Goal: Use online tool/utility: Utilize a website feature to perform a specific function

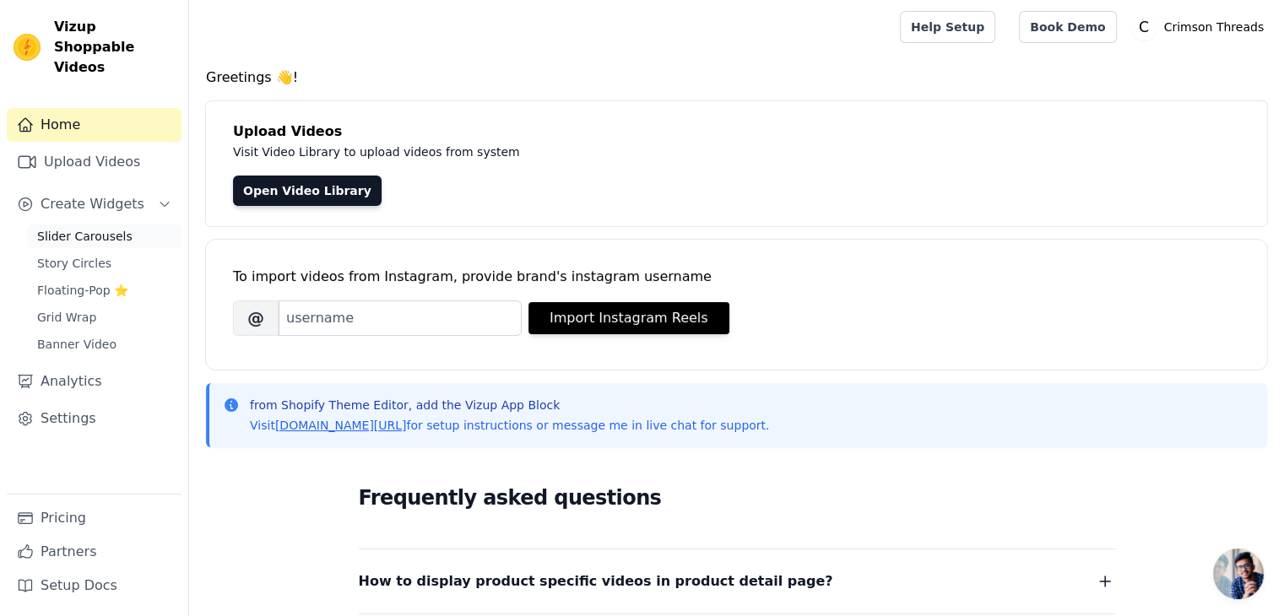
click at [51, 228] on span "Slider Carousels" at bounding box center [84, 236] width 95 height 17
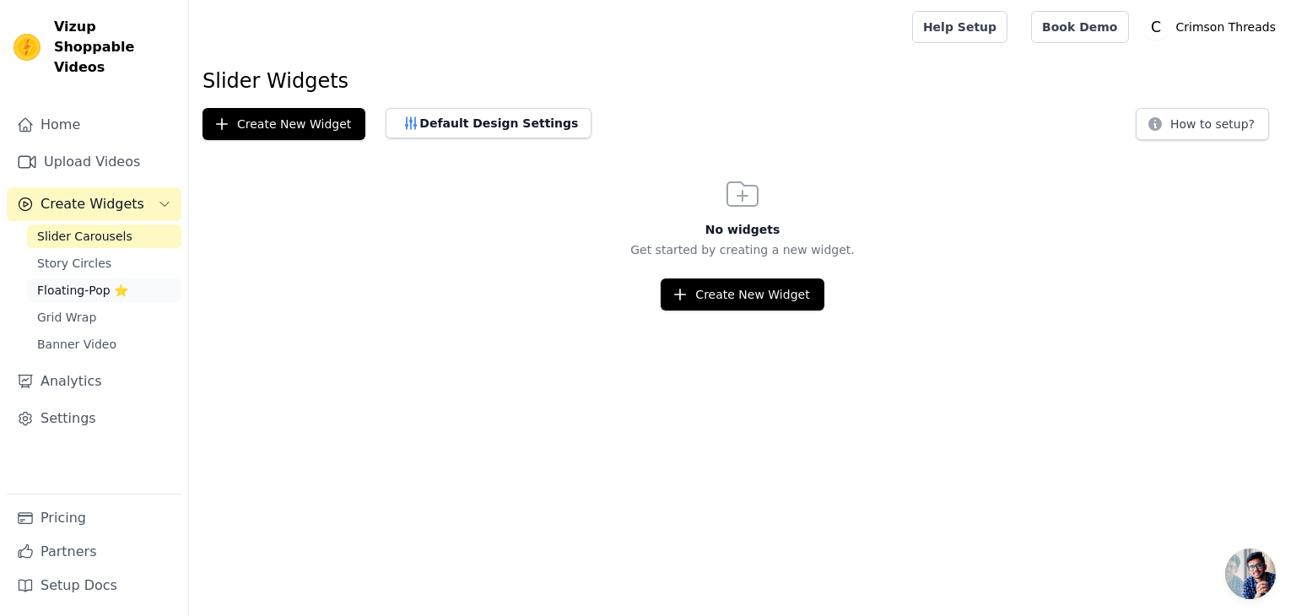
click at [95, 282] on span "Floating-Pop ⭐" at bounding box center [82, 290] width 91 height 17
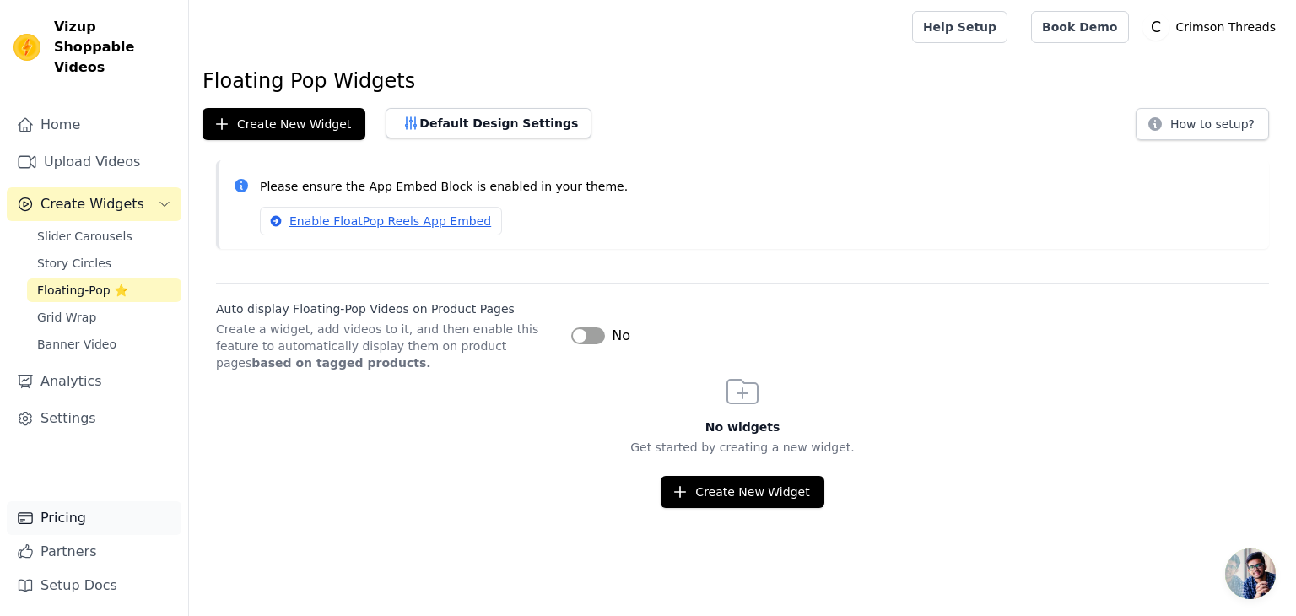
click at [115, 520] on link "Pricing" at bounding box center [94, 518] width 175 height 34
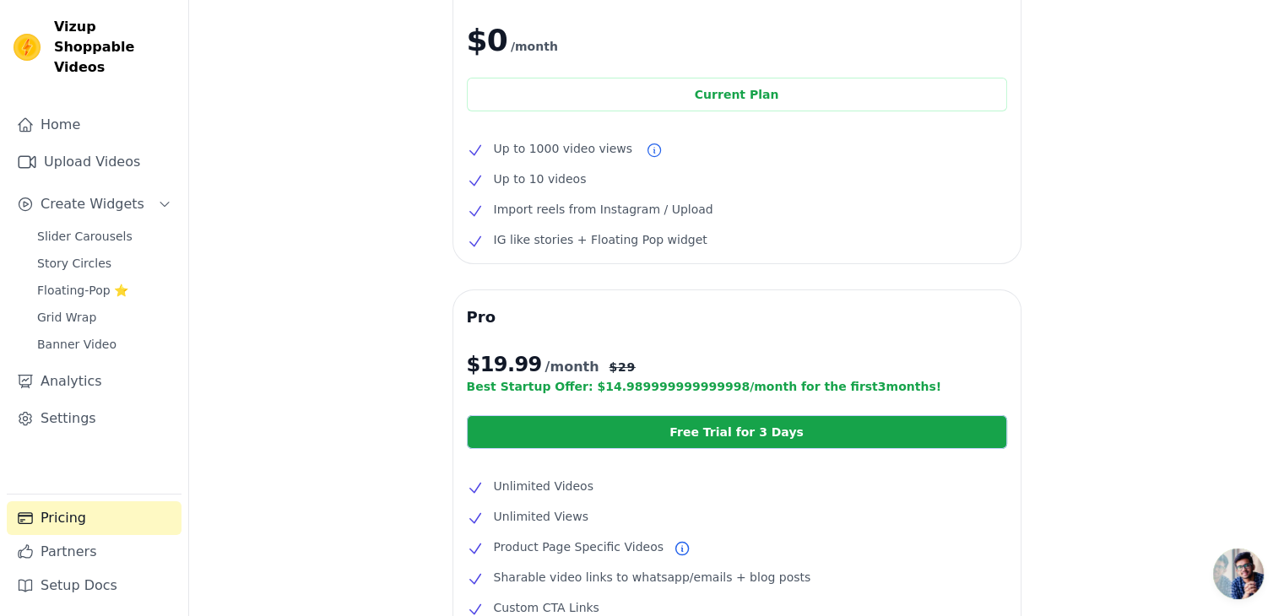
scroll to position [112, 0]
click at [95, 544] on link "Partners" at bounding box center [94, 552] width 175 height 34
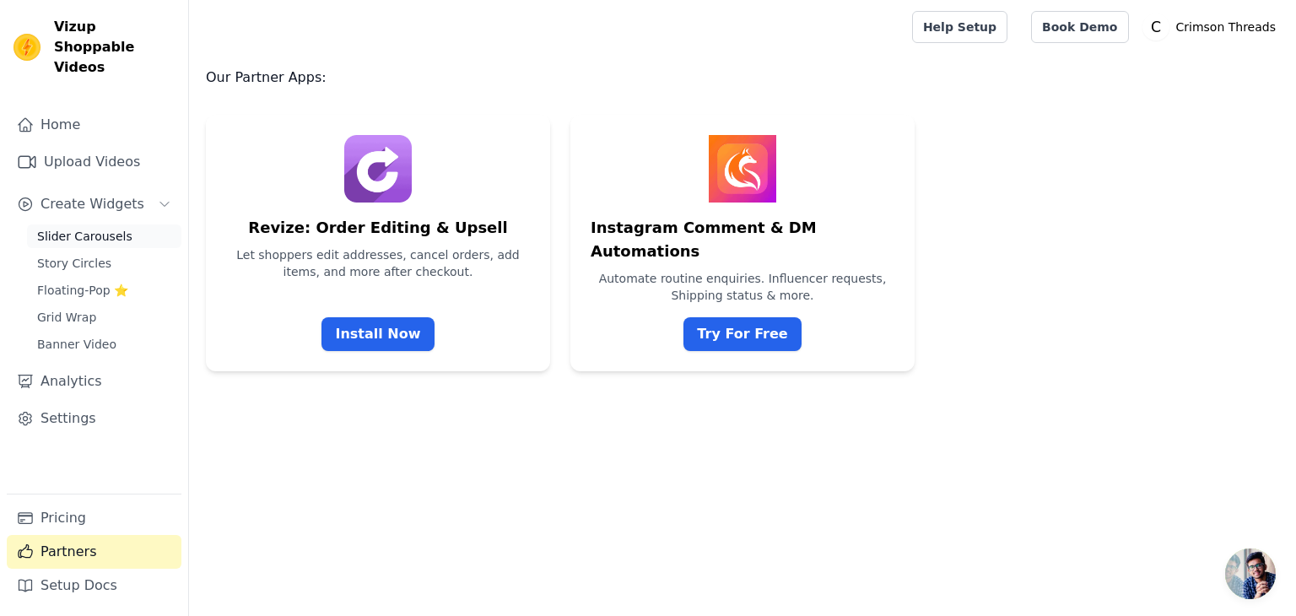
click at [104, 228] on span "Slider Carousels" at bounding box center [84, 236] width 95 height 17
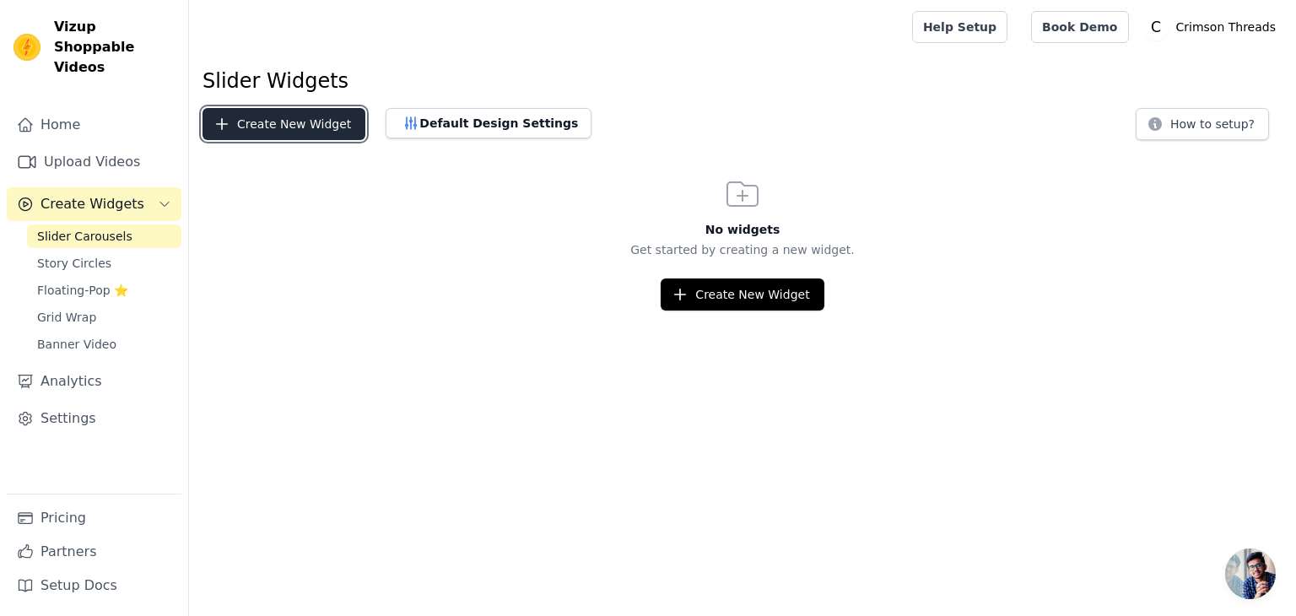
click at [297, 127] on button "Create New Widget" at bounding box center [284, 124] width 163 height 32
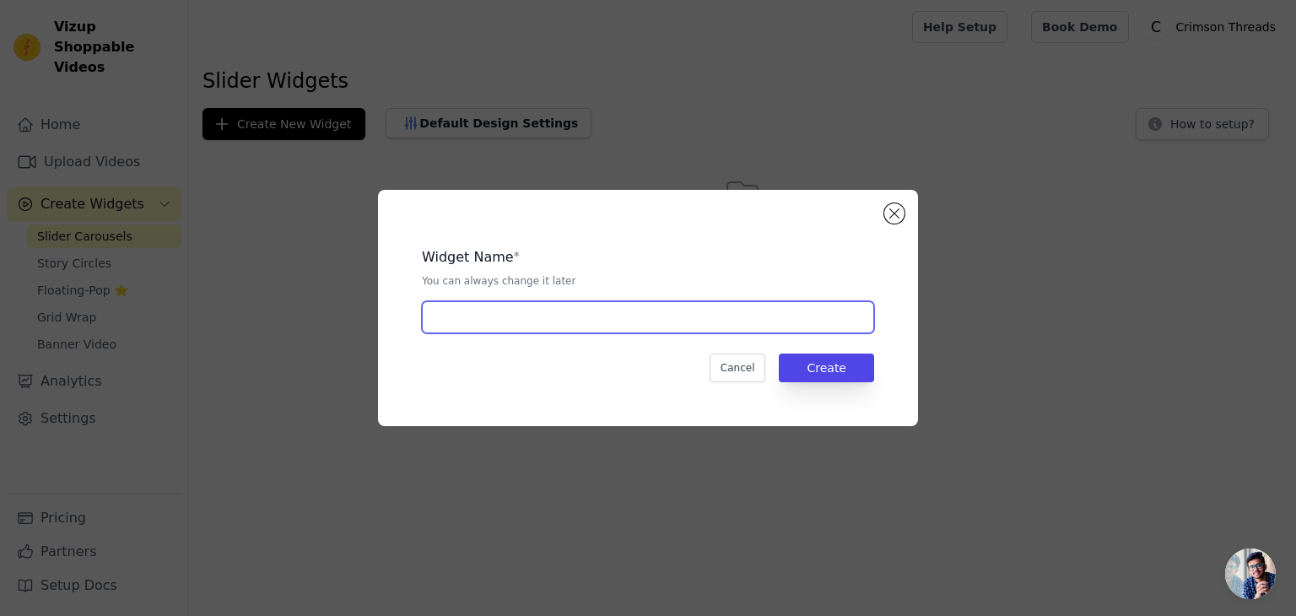
click at [486, 306] on input "text" at bounding box center [648, 317] width 452 height 32
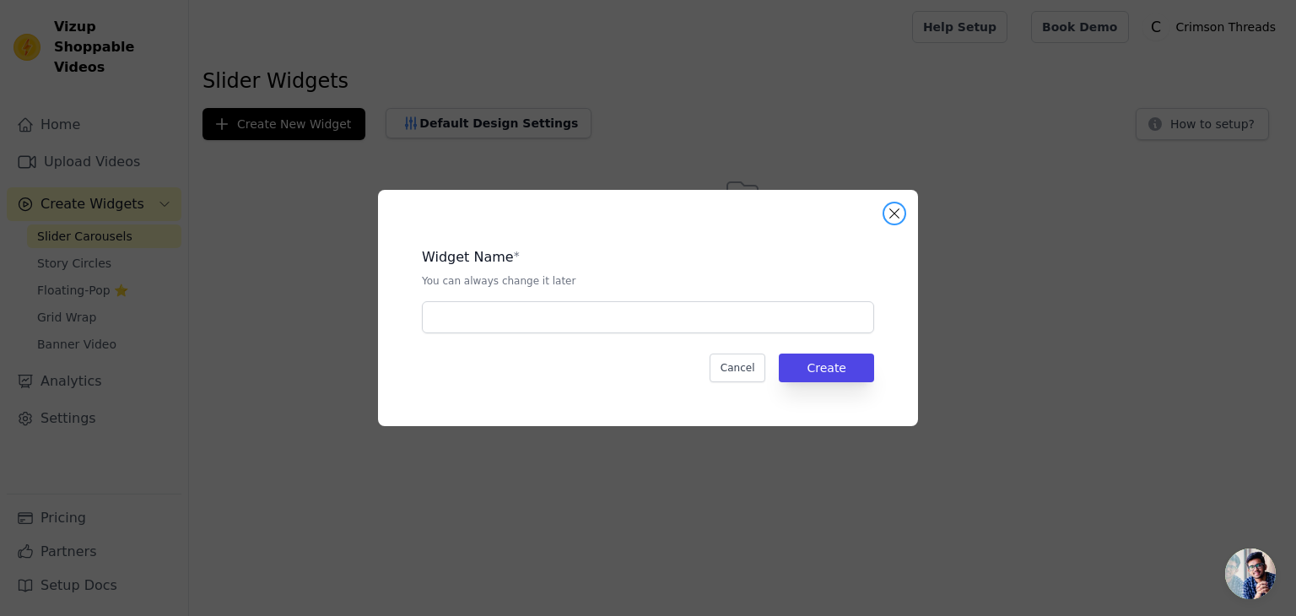
click at [895, 208] on button "Close modal" at bounding box center [895, 213] width 20 height 20
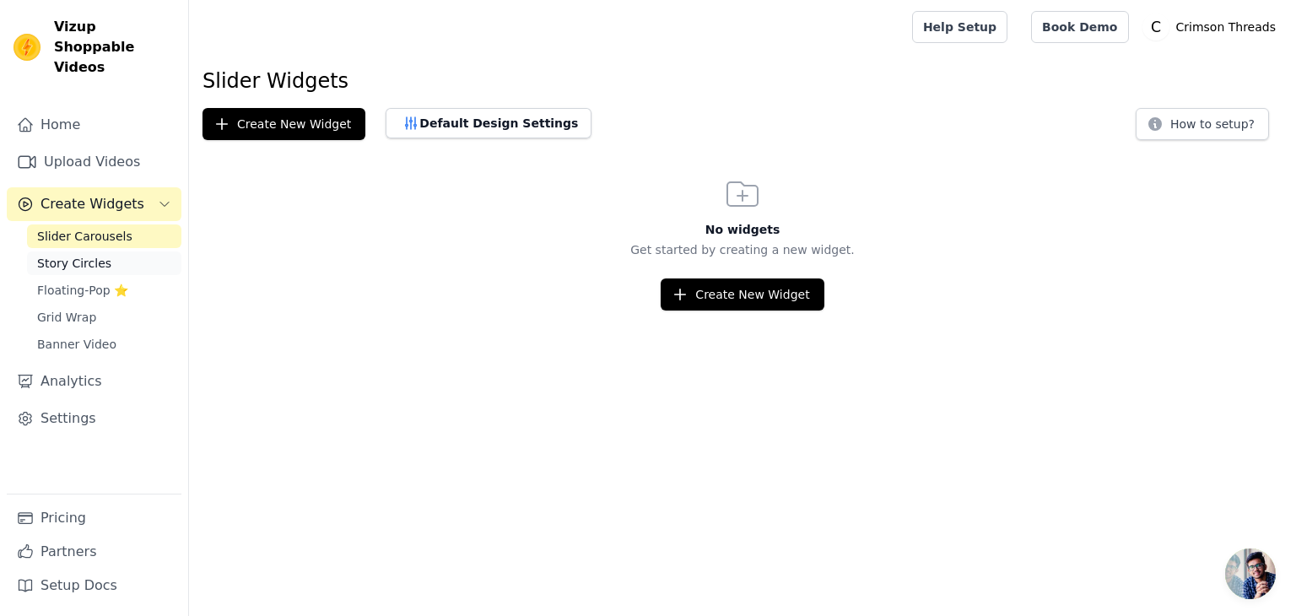
click at [112, 252] on link "Story Circles" at bounding box center [104, 264] width 154 height 24
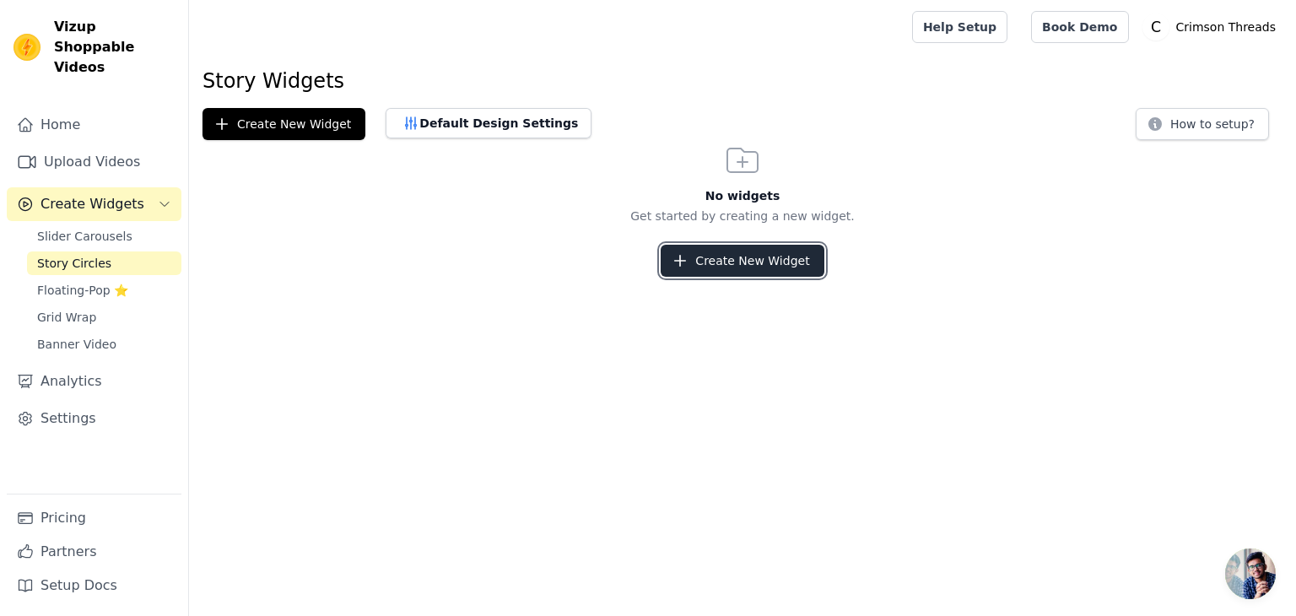
click at [723, 269] on button "Create New Widget" at bounding box center [742, 261] width 163 height 32
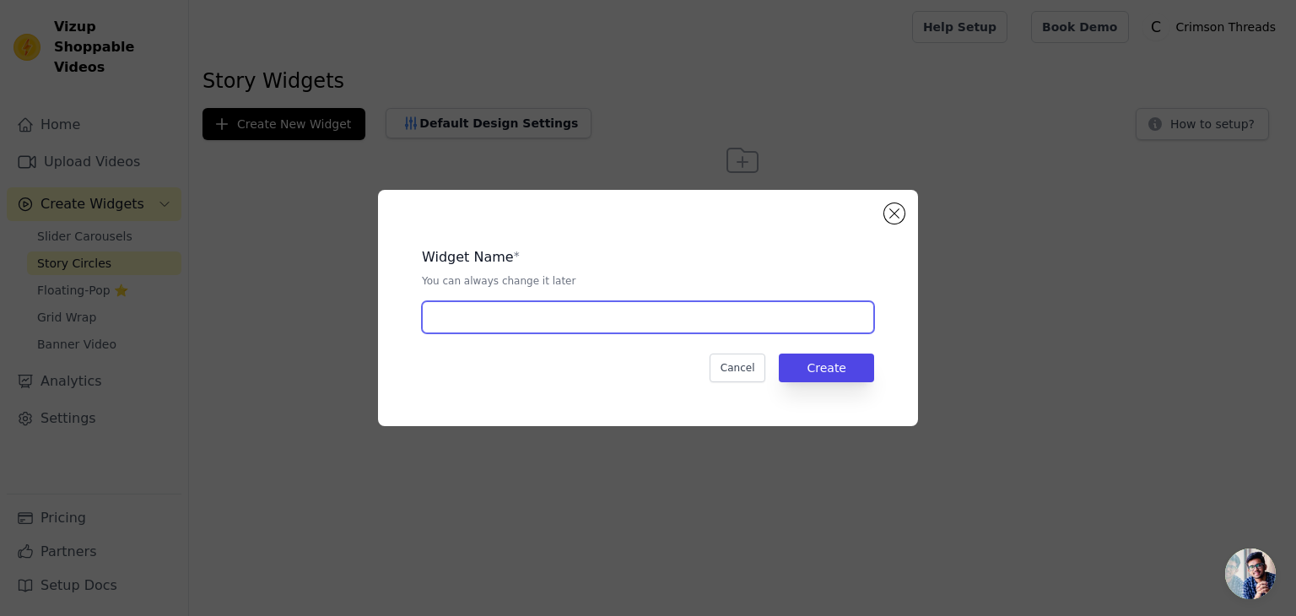
click at [498, 322] on input "text" at bounding box center [648, 317] width 452 height 32
type input "stories"
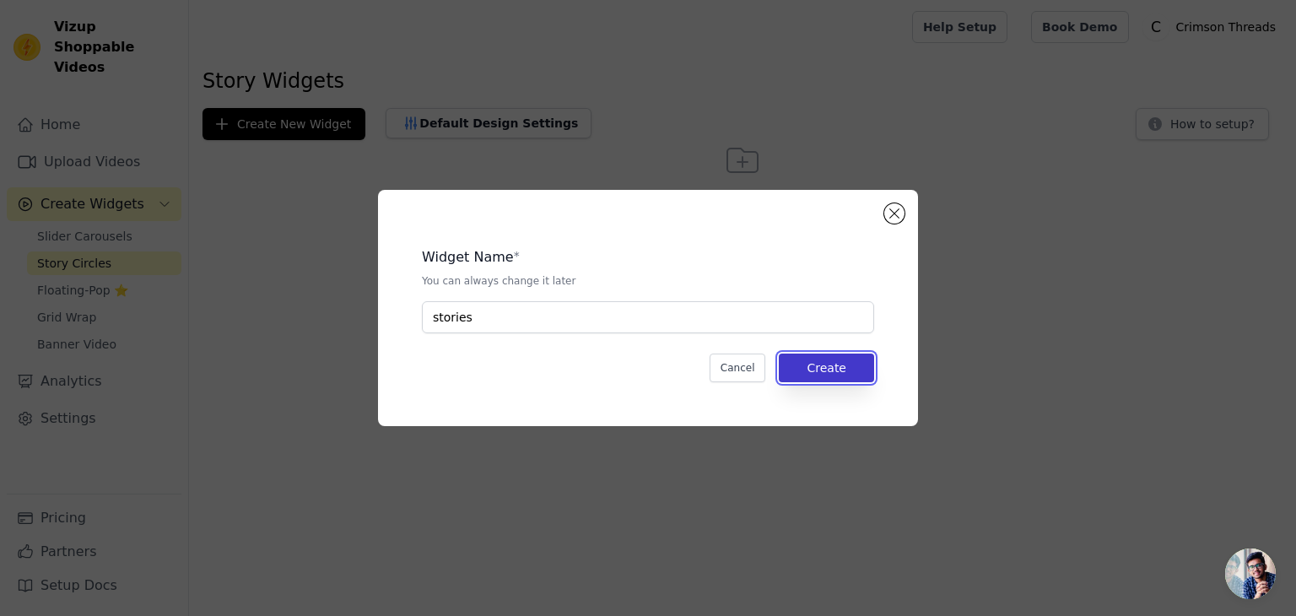
click at [802, 371] on button "Create" at bounding box center [826, 368] width 95 height 29
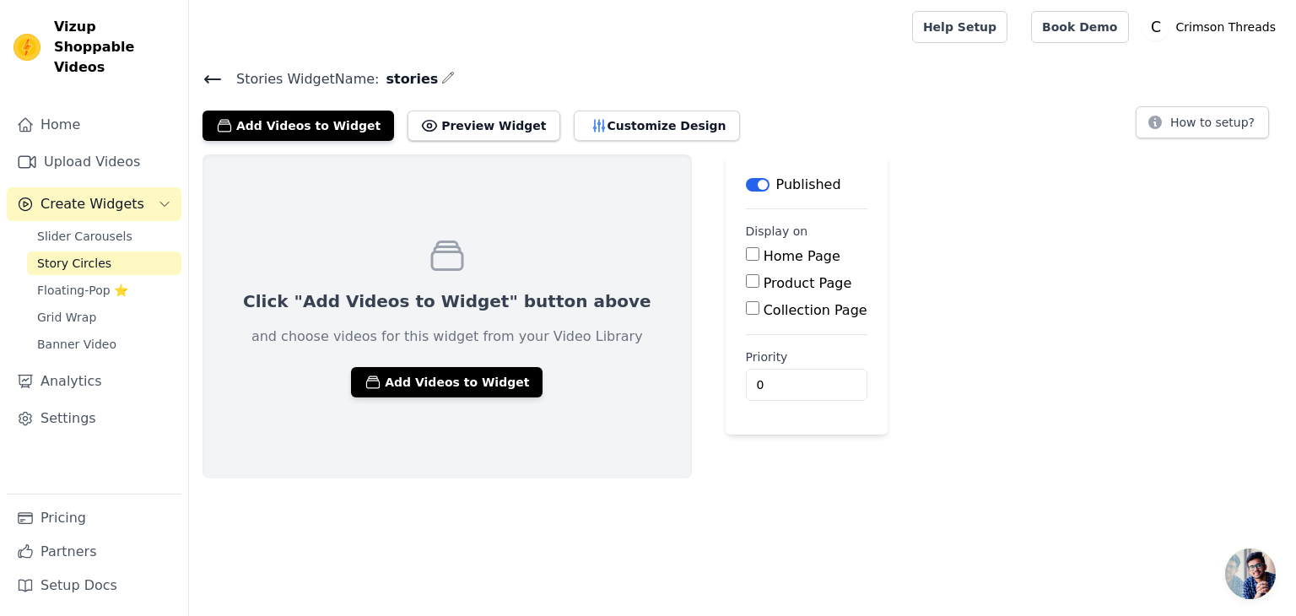
click at [746, 254] on input "Home Page" at bounding box center [753, 254] width 14 height 14
checkbox input "true"
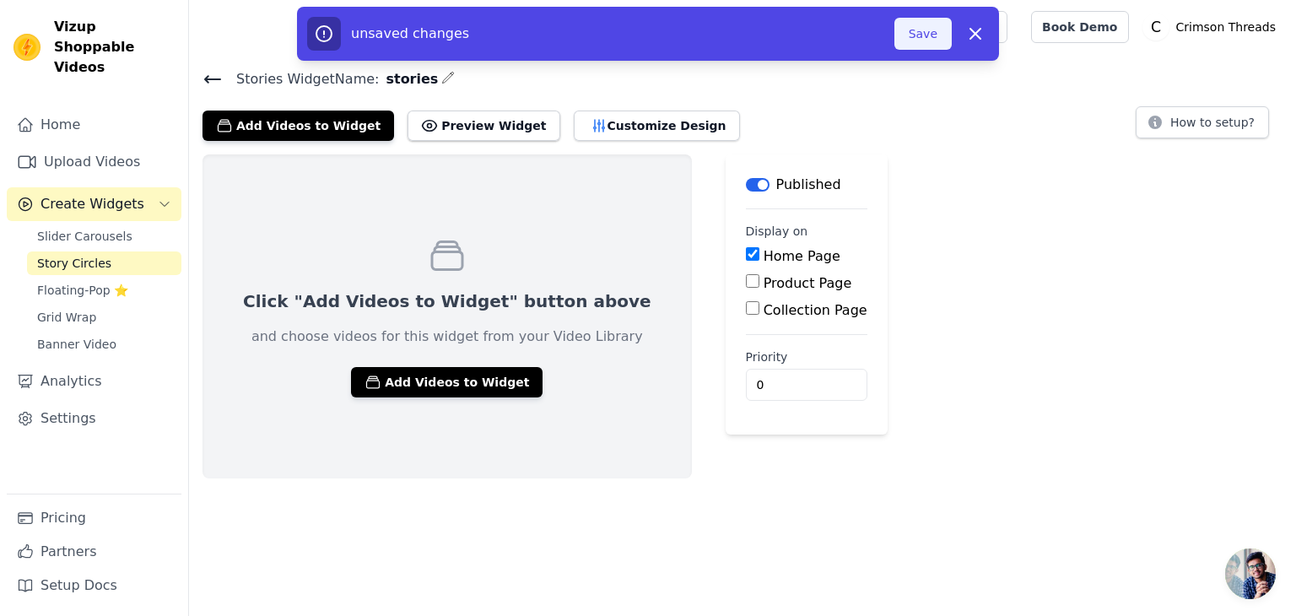
click at [912, 42] on button "Save" at bounding box center [923, 34] width 57 height 32
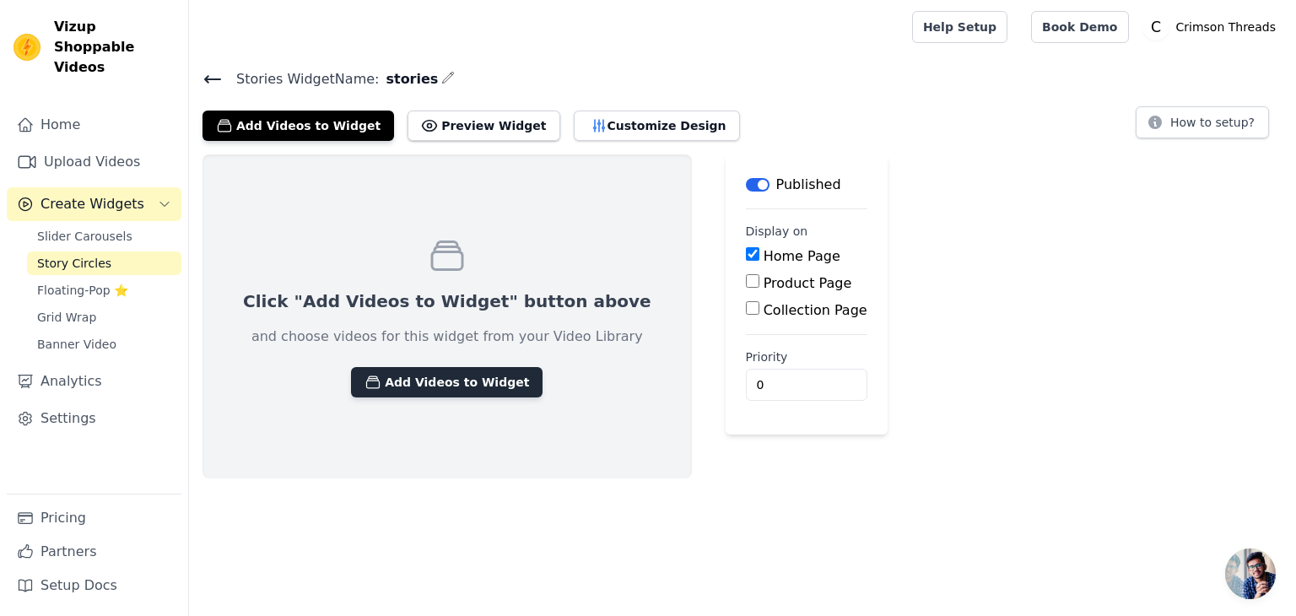
click at [414, 389] on button "Add Videos to Widget" at bounding box center [447, 382] width 192 height 30
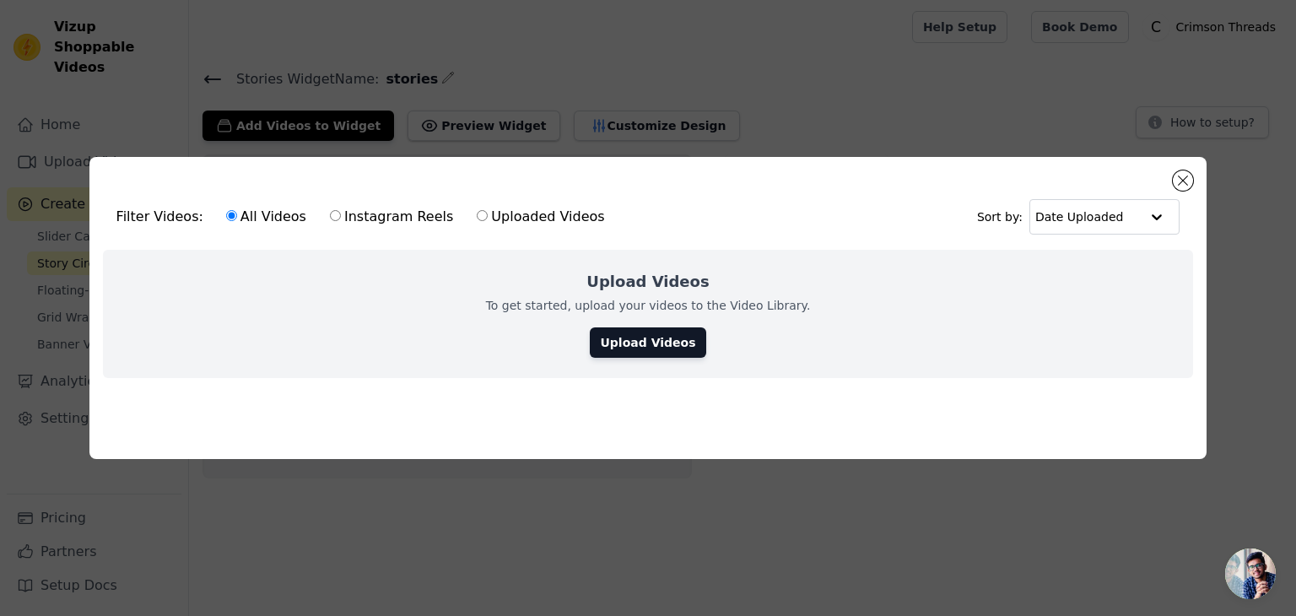
click at [330, 210] on input "Instagram Reels" at bounding box center [335, 215] width 11 height 11
radio input "true"
click at [639, 342] on link "Upload Videos" at bounding box center [648, 342] width 116 height 30
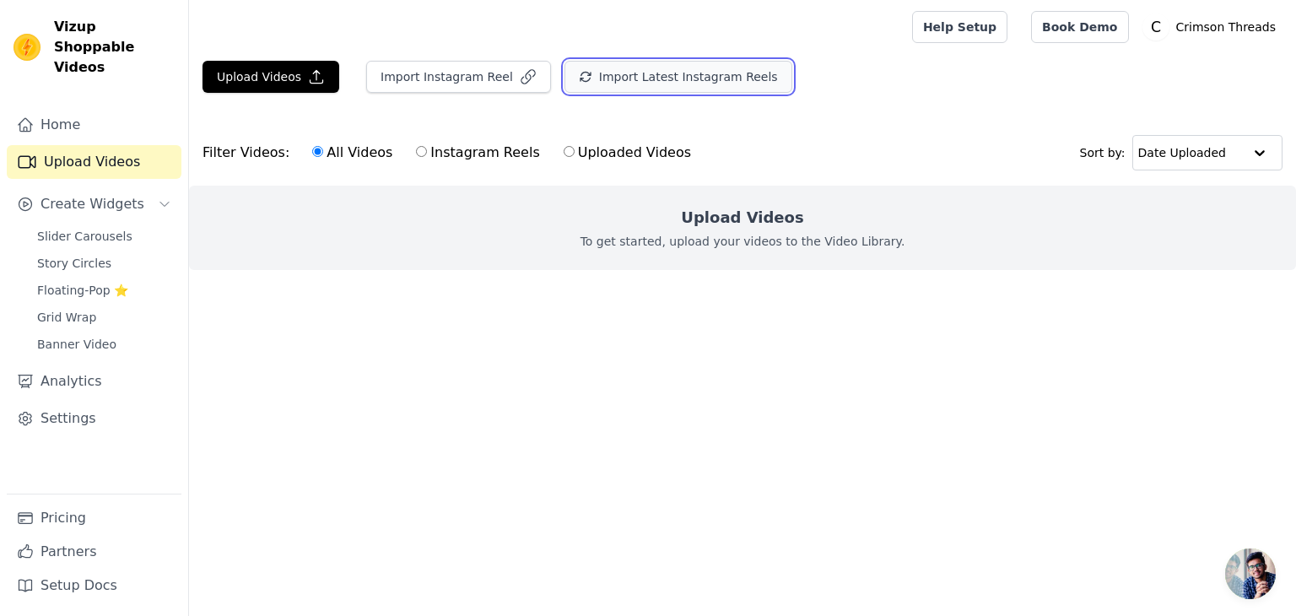
click at [672, 78] on button "Import Latest Instagram Reels" at bounding box center [679, 77] width 228 height 32
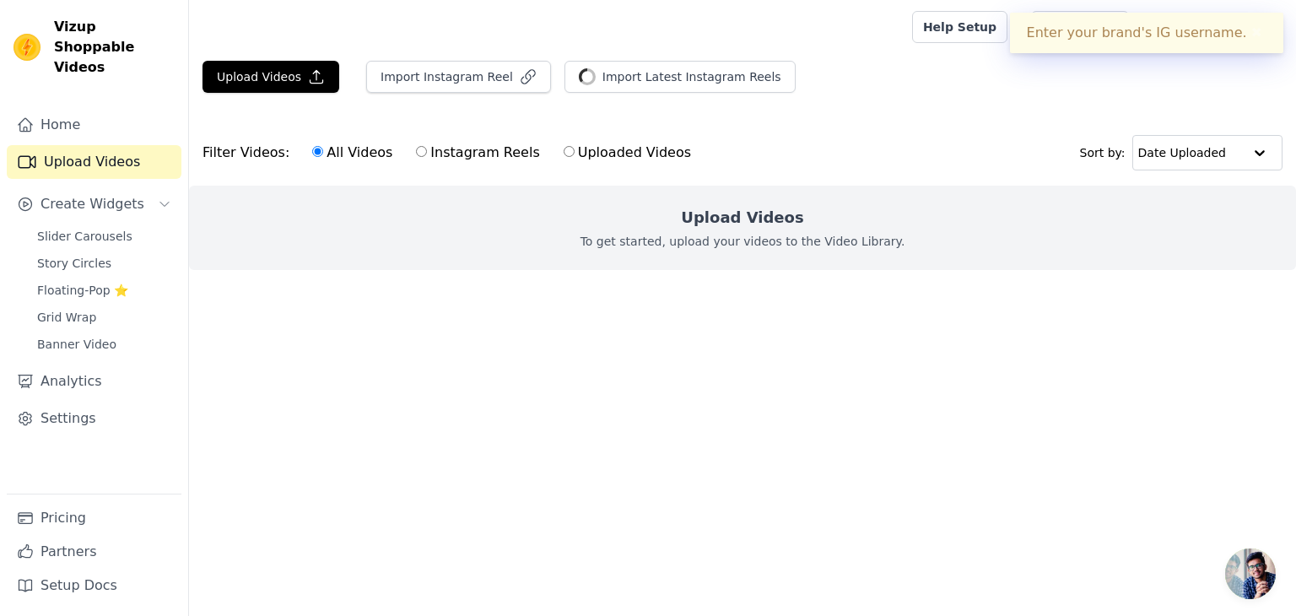
click at [1143, 27] on div "Enter your brand's IG username. ✖" at bounding box center [1146, 33] width 273 height 41
click at [1164, 40] on div "Enter your brand's IG username. ✖" at bounding box center [1146, 33] width 273 height 41
click at [452, 75] on button "Import Instagram Reel" at bounding box center [458, 77] width 185 height 32
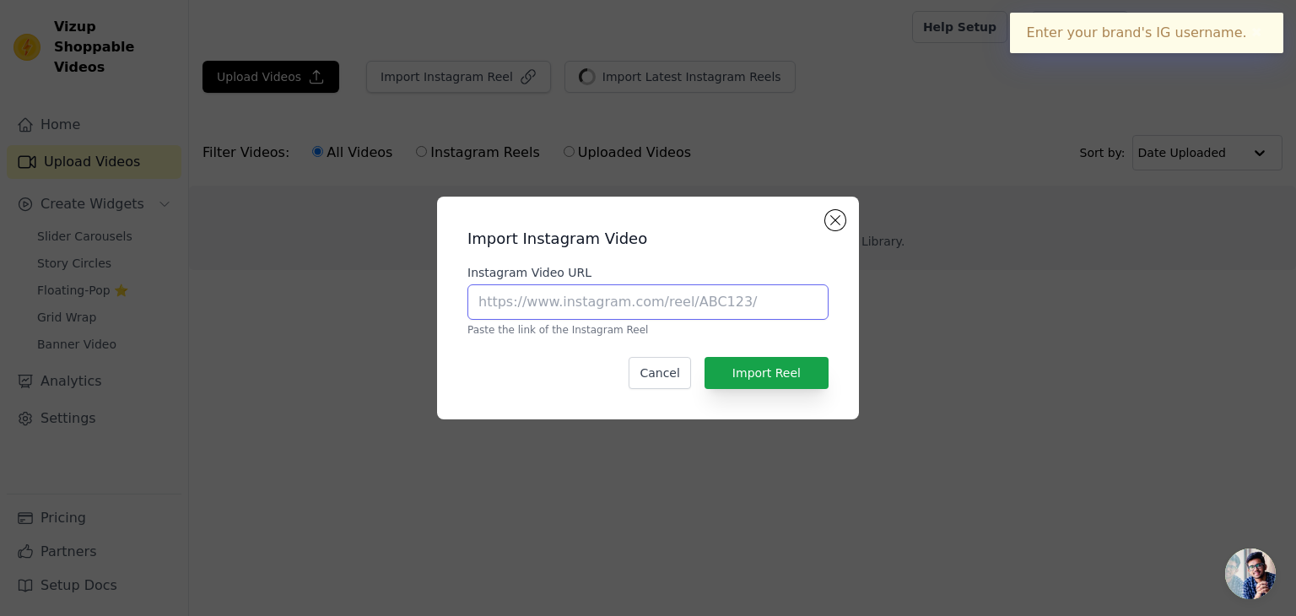
click at [616, 305] on input "Instagram Video URL" at bounding box center [648, 301] width 361 height 35
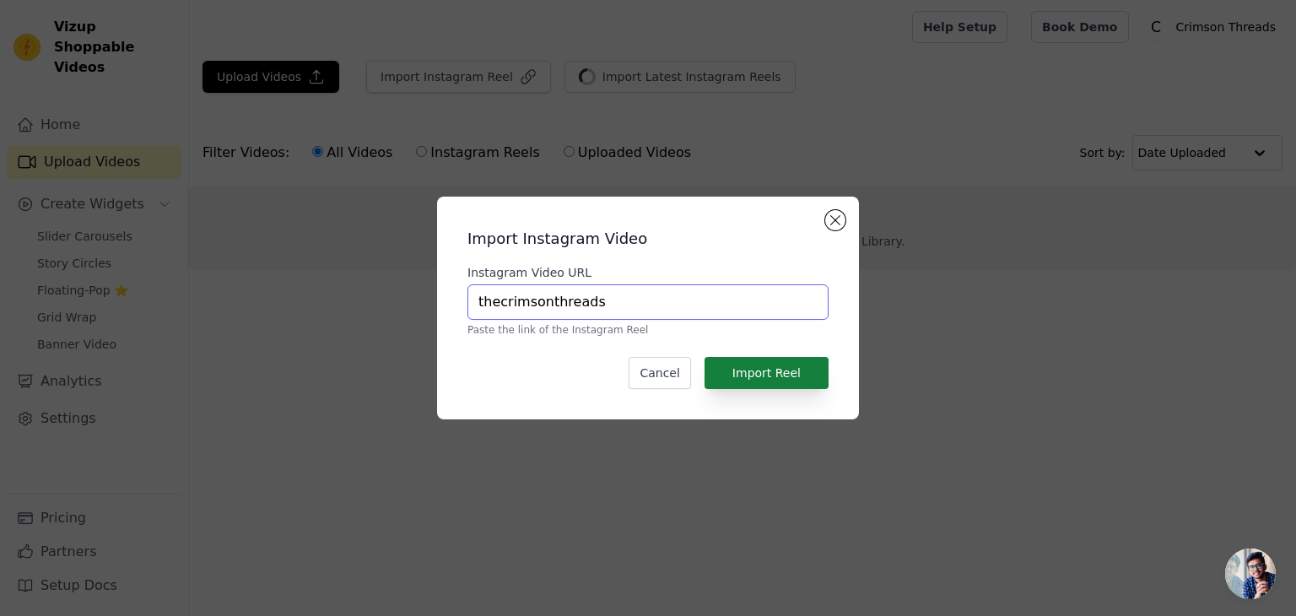
type input "thecrimsonthreads"
click at [760, 387] on button "Import Reel" at bounding box center [767, 373] width 124 height 32
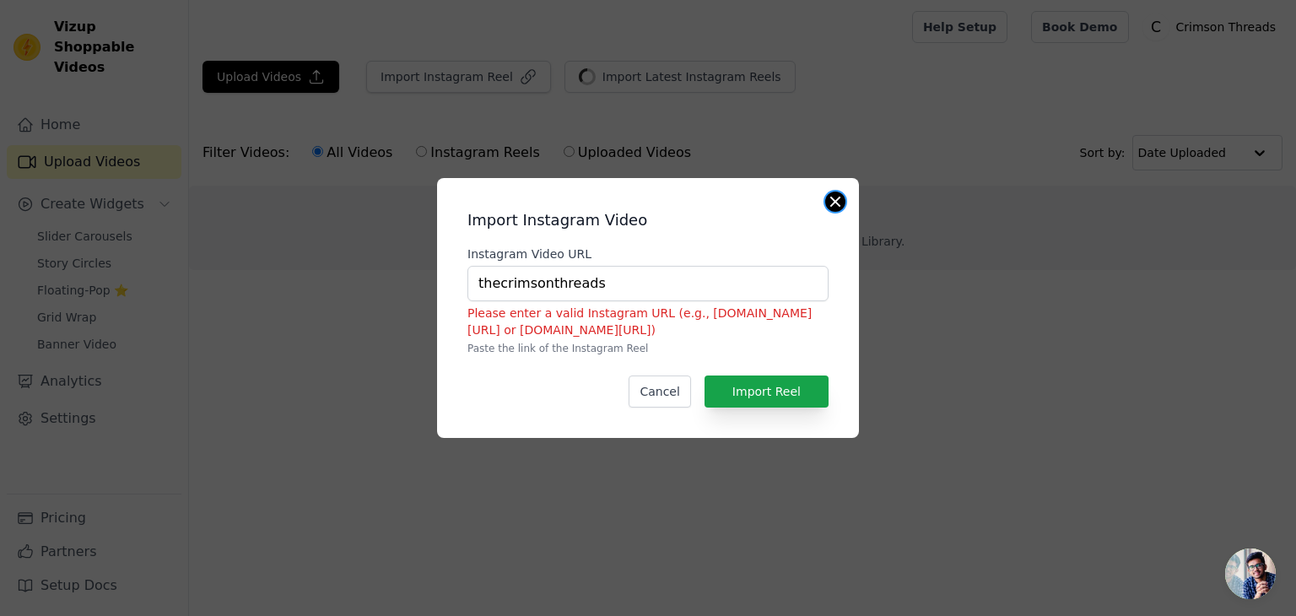
click at [840, 209] on button "Close modal" at bounding box center [835, 202] width 20 height 20
